Goal: Find specific page/section: Find specific page/section

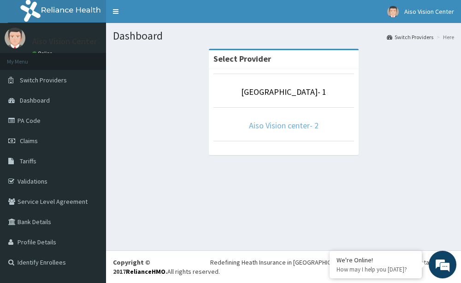
click at [288, 129] on link "Aiso Vision center- 2" at bounding box center [284, 125] width 70 height 11
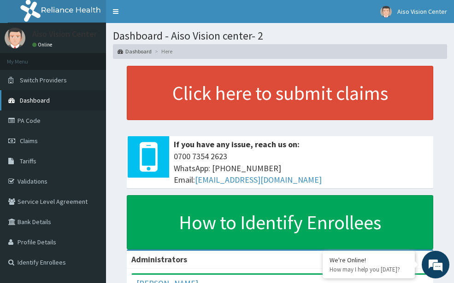
click at [56, 101] on link "Dashboard" at bounding box center [53, 100] width 106 height 20
click at [53, 169] on link "Tariffs" at bounding box center [53, 161] width 106 height 20
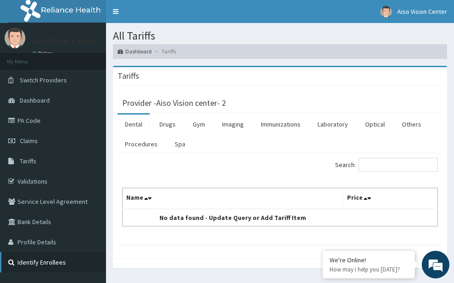
click at [73, 262] on link "Identify Enrollees" at bounding box center [53, 262] width 106 height 20
